Goal: Find specific page/section: Find specific page/section

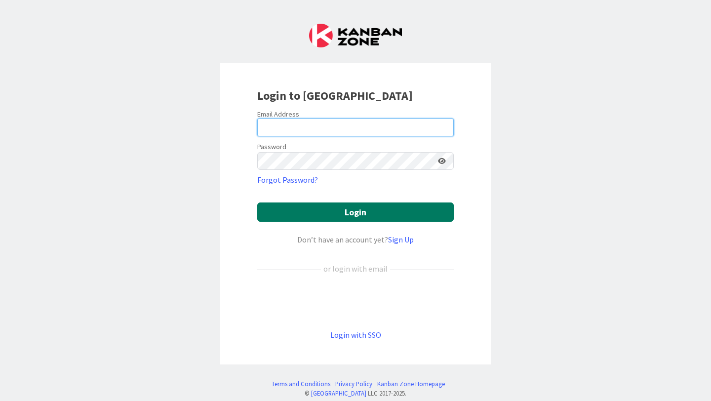
type input "[PERSON_NAME][EMAIL_ADDRESS][PERSON_NAME][DOMAIN_NAME]"
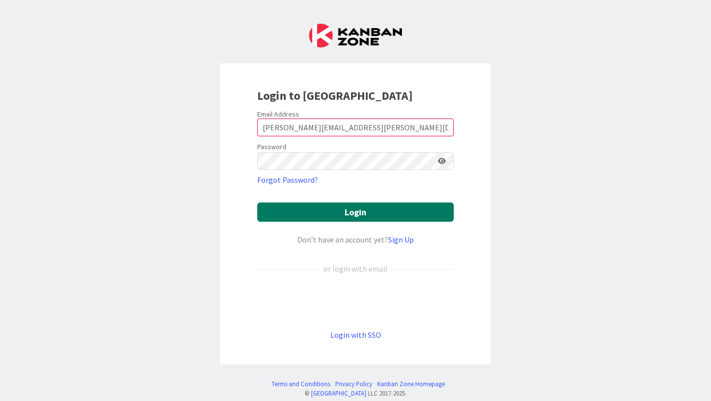
click at [345, 209] on button "Login" at bounding box center [355, 211] width 196 height 19
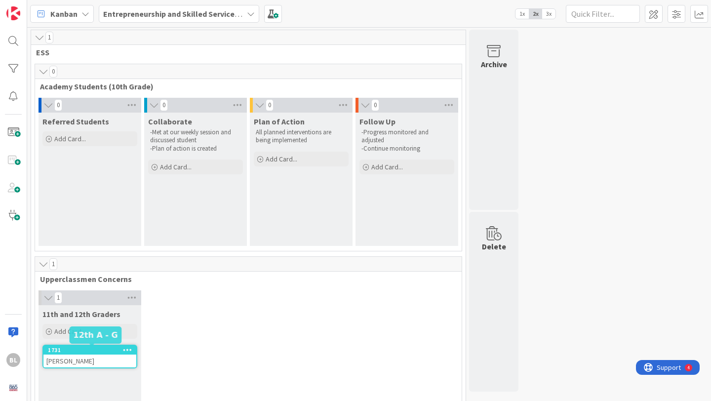
click at [82, 351] on div "1731" at bounding box center [92, 349] width 88 height 7
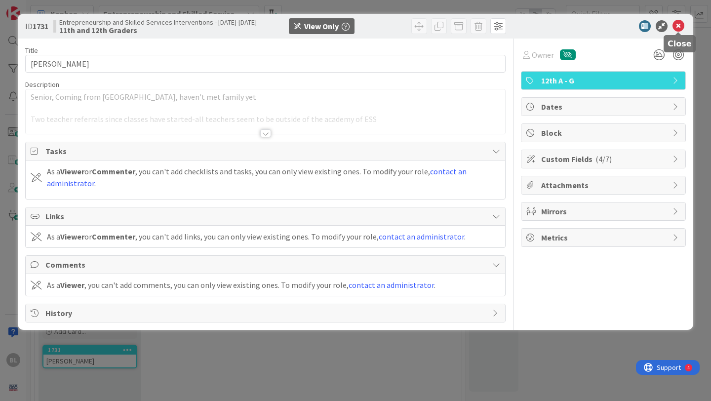
click at [681, 26] on icon at bounding box center [678, 26] width 12 height 12
